Goal: Use online tool/utility: Utilize a website feature to perform a specific function

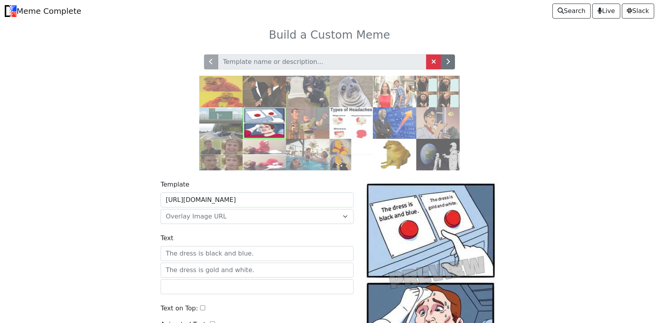
scroll to position [79, 0]
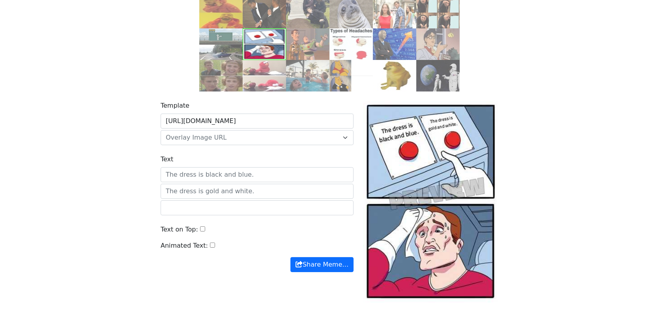
click at [208, 176] on input "Text" at bounding box center [257, 174] width 193 height 15
type input "the dress is blue"
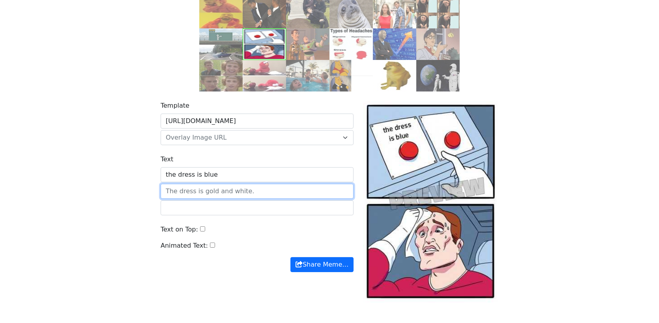
click at [237, 194] on input "text" at bounding box center [257, 191] width 193 height 15
type input "dsda"
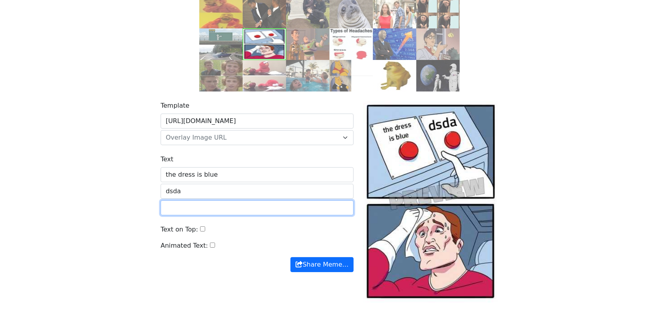
click at [233, 208] on input "text" at bounding box center [257, 208] width 193 height 15
type input "dsda"
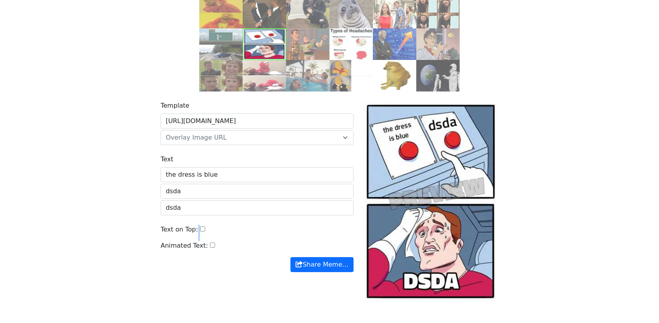
click at [195, 228] on div "Text on Top:" at bounding box center [257, 233] width 193 height 16
click at [200, 229] on input "Text on Top:" at bounding box center [202, 229] width 5 height 5
checkbox input "true"
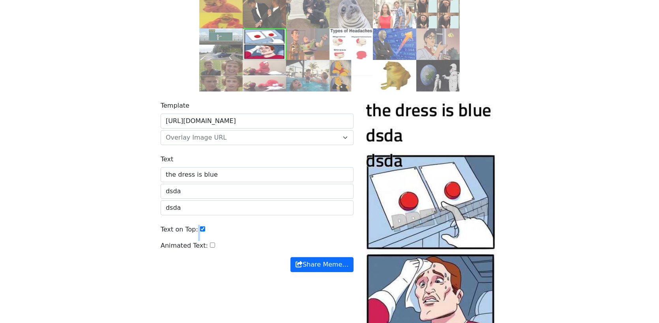
scroll to position [166, 0]
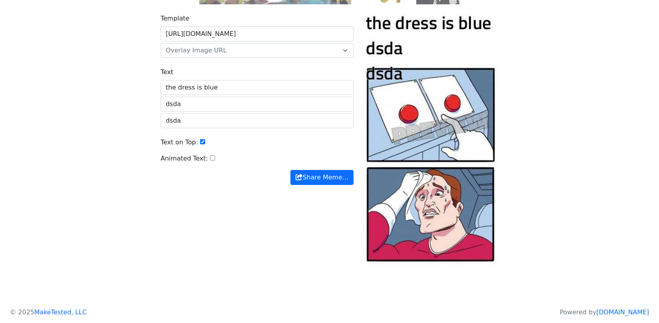
click at [204, 161] on div "Animated Text:" at bounding box center [257, 162] width 193 height 16
click at [210, 158] on input "Animated Text:" at bounding box center [212, 158] width 5 height 5
checkbox input "false"
click at [200, 142] on input "Text on Top:" at bounding box center [202, 141] width 5 height 5
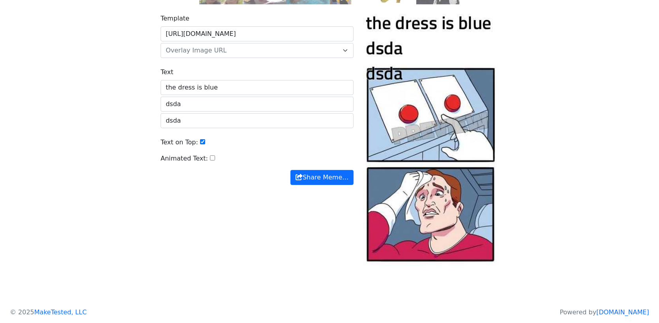
checkbox input "false"
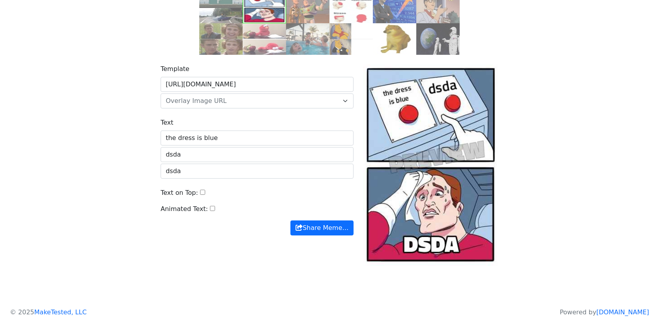
scroll to position [0, 0]
